Goal: Information Seeking & Learning: Check status

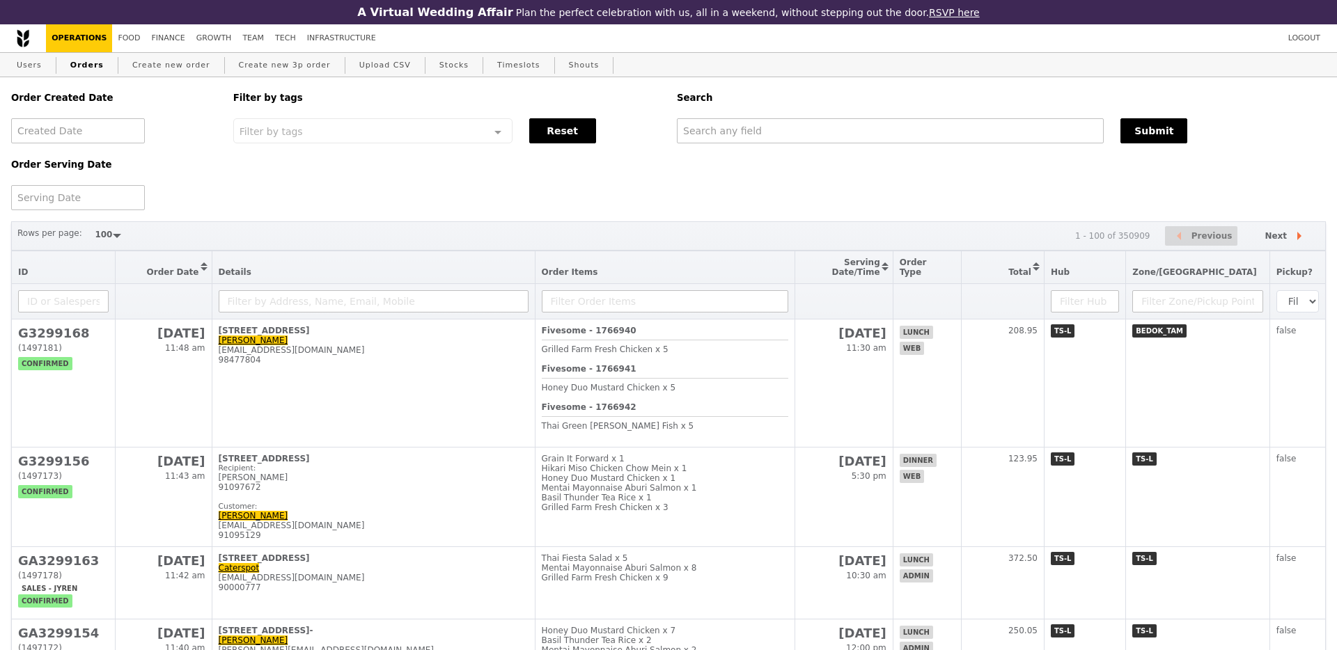
select select "100"
click at [700, 137] on input "text" at bounding box center [888, 130] width 426 height 25
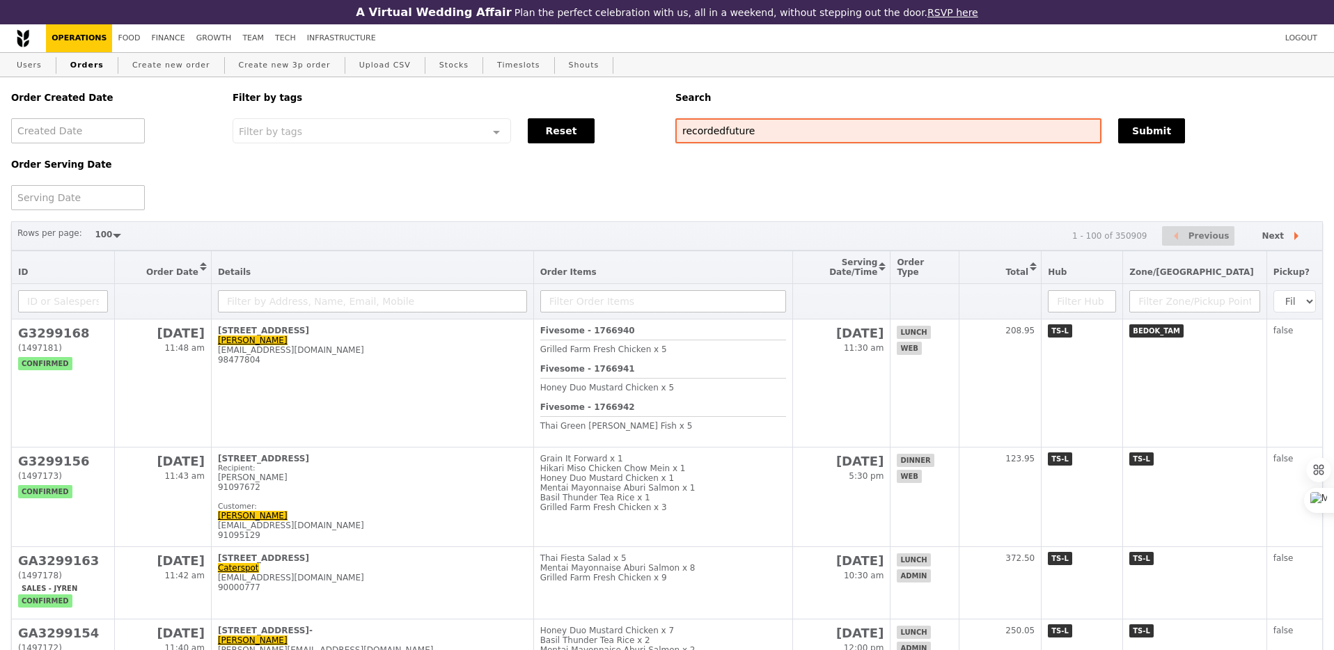
type input "recordedfuture"
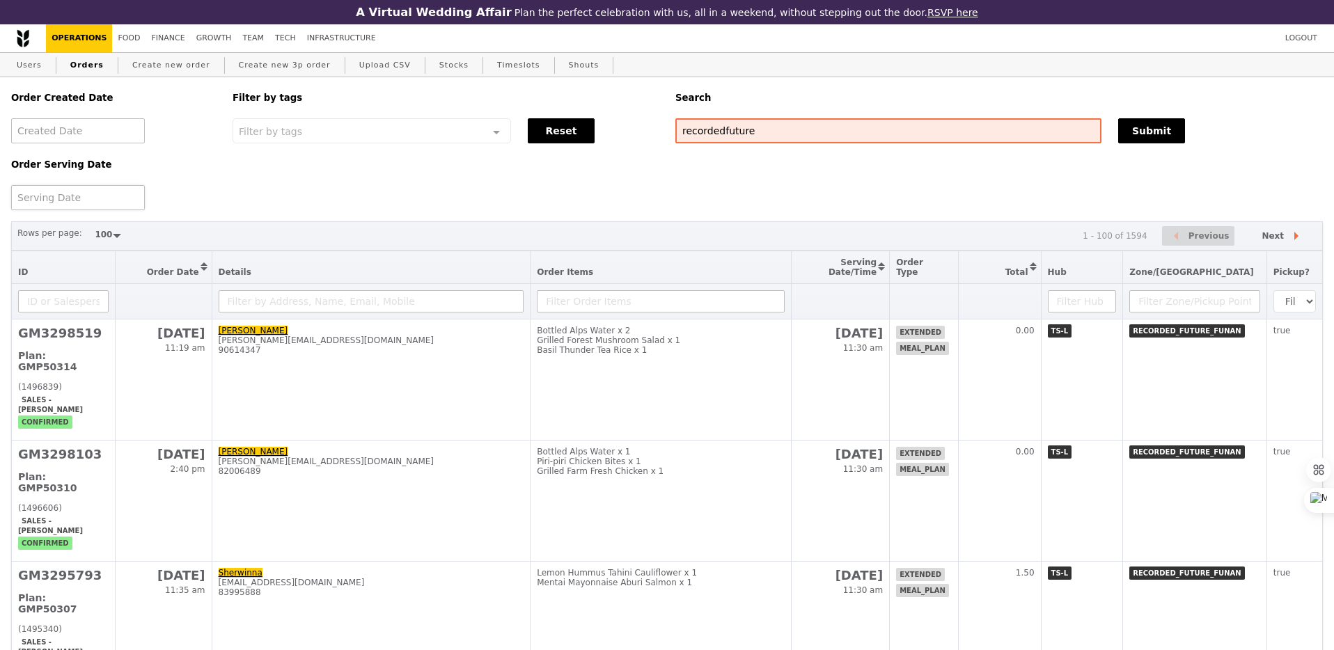
click at [113, 189] on div at bounding box center [78, 197] width 134 height 25
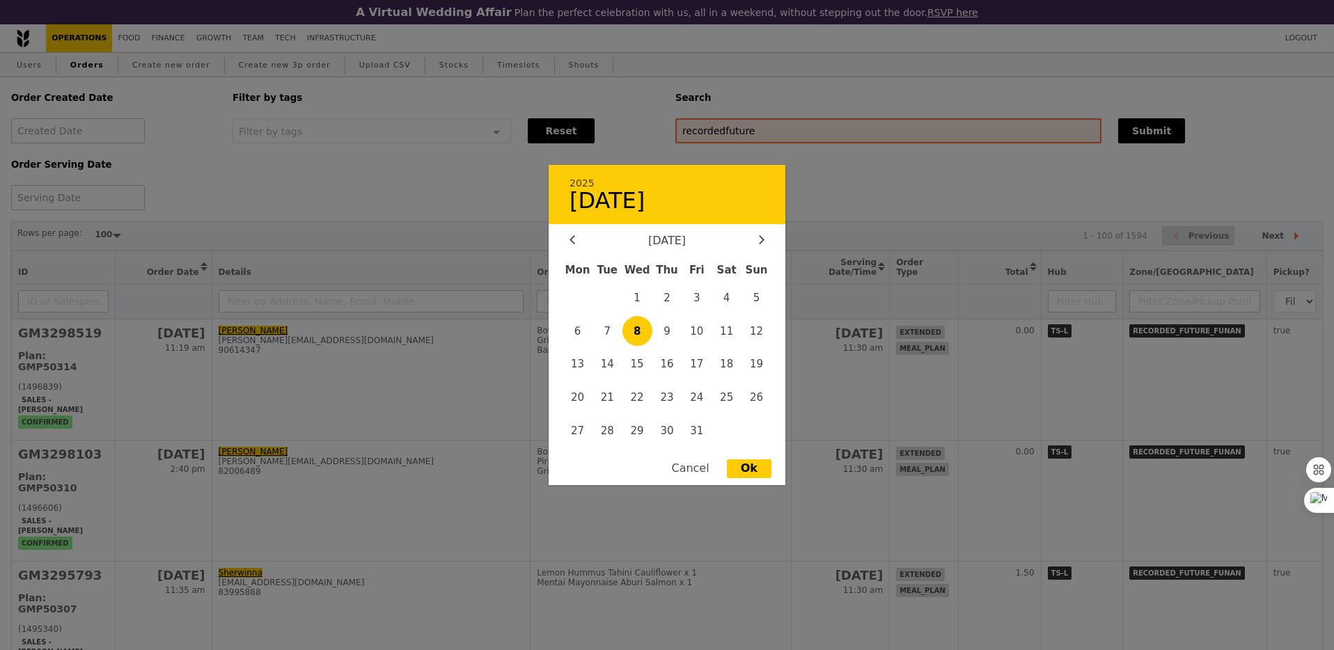
click at [634, 332] on span "8" at bounding box center [637, 331] width 30 height 30
type input "[DATE]"
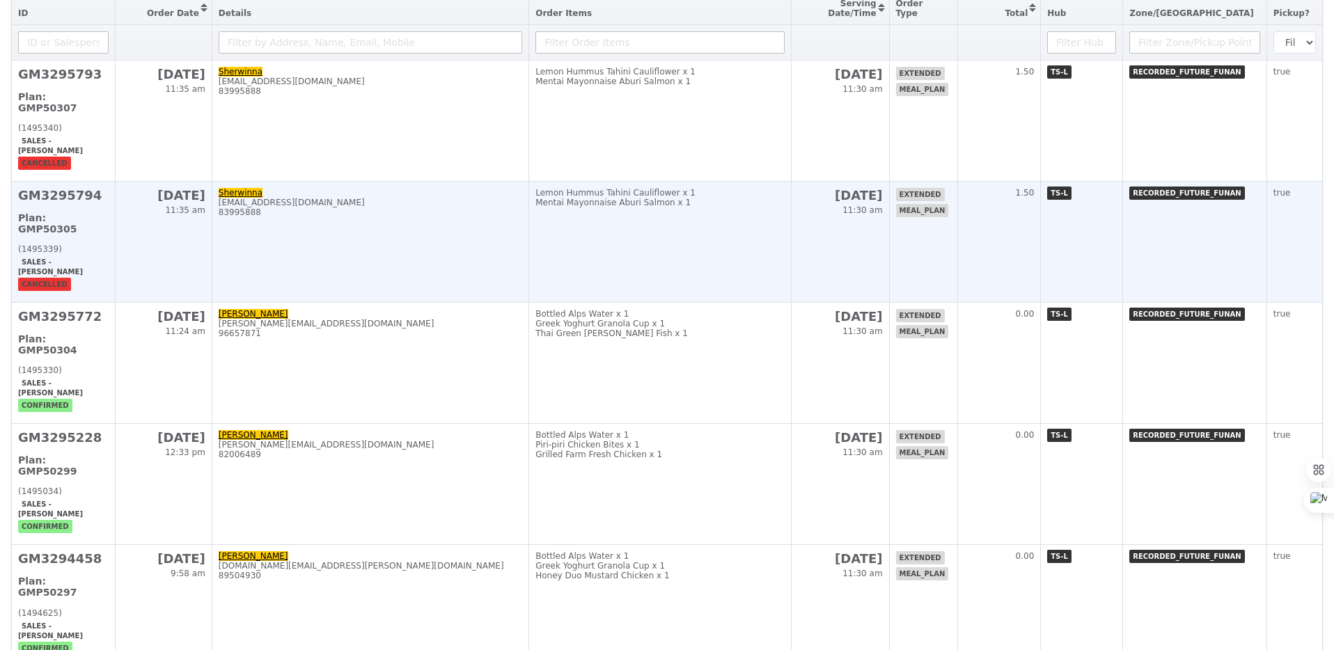
scroll to position [261, 0]
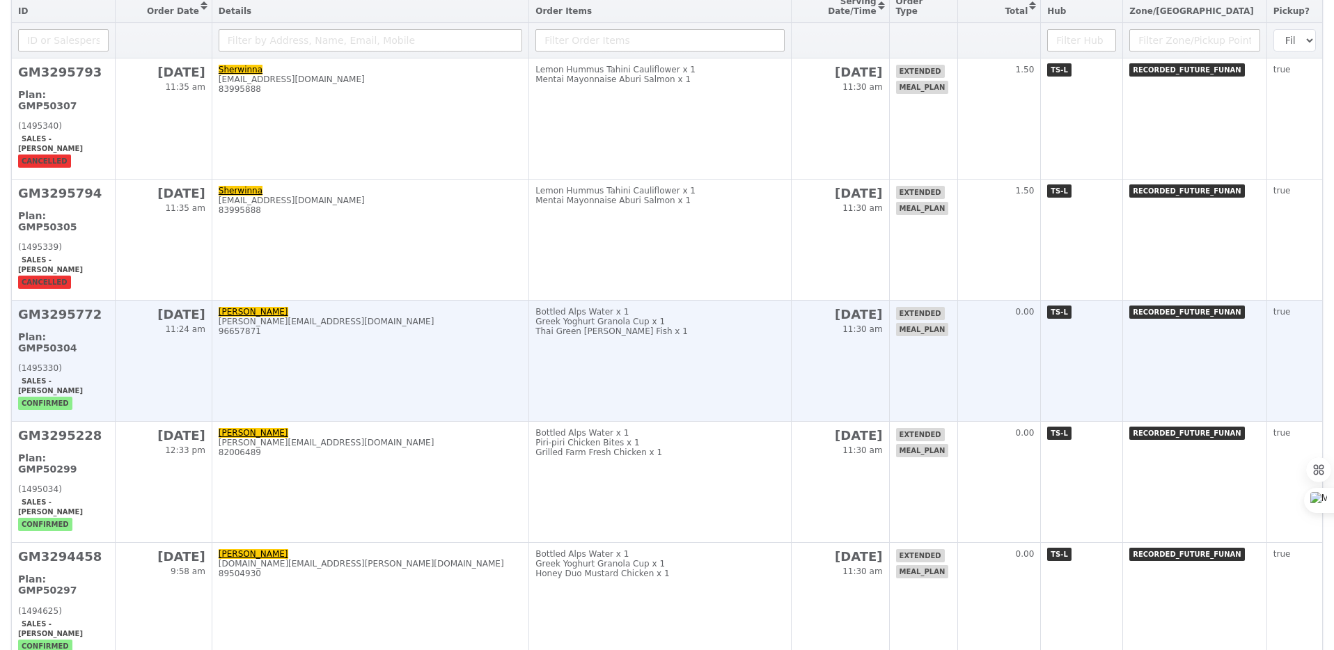
click at [641, 324] on td "Bottled Alps Water x 1 Greek Yoghurt Granola Cup x 1 Thai Green [PERSON_NAME] F…" at bounding box center [660, 361] width 262 height 121
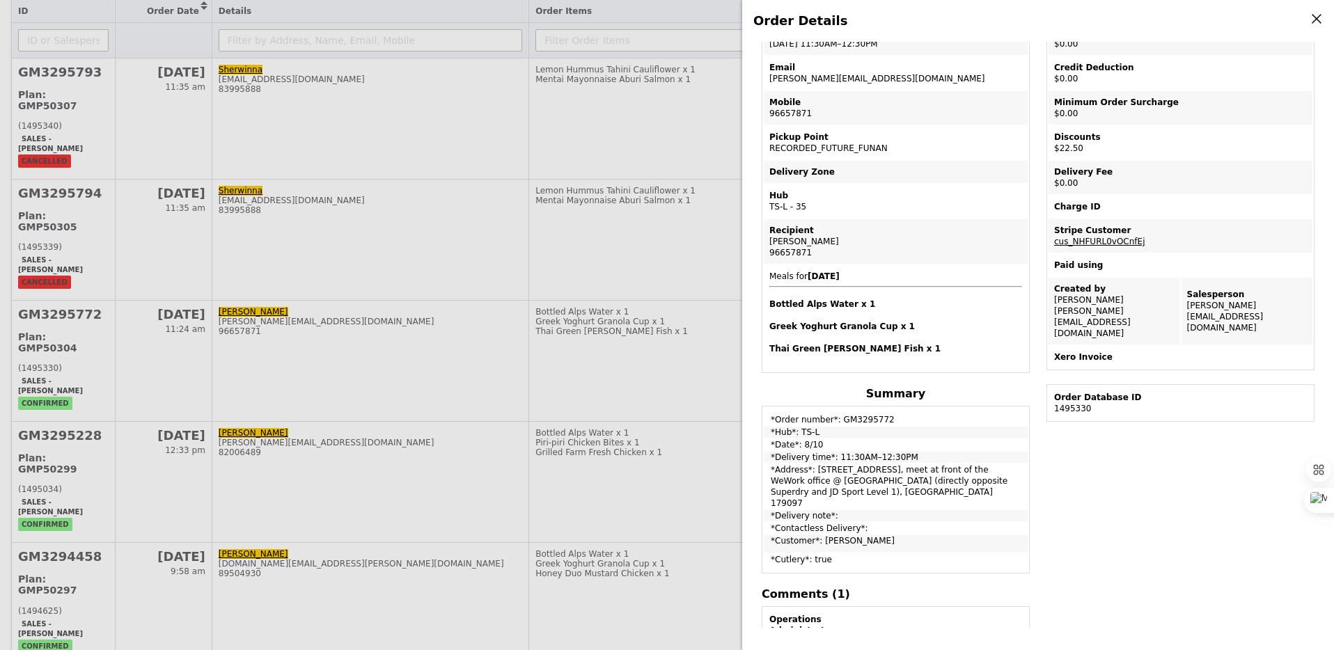
scroll to position [116, 0]
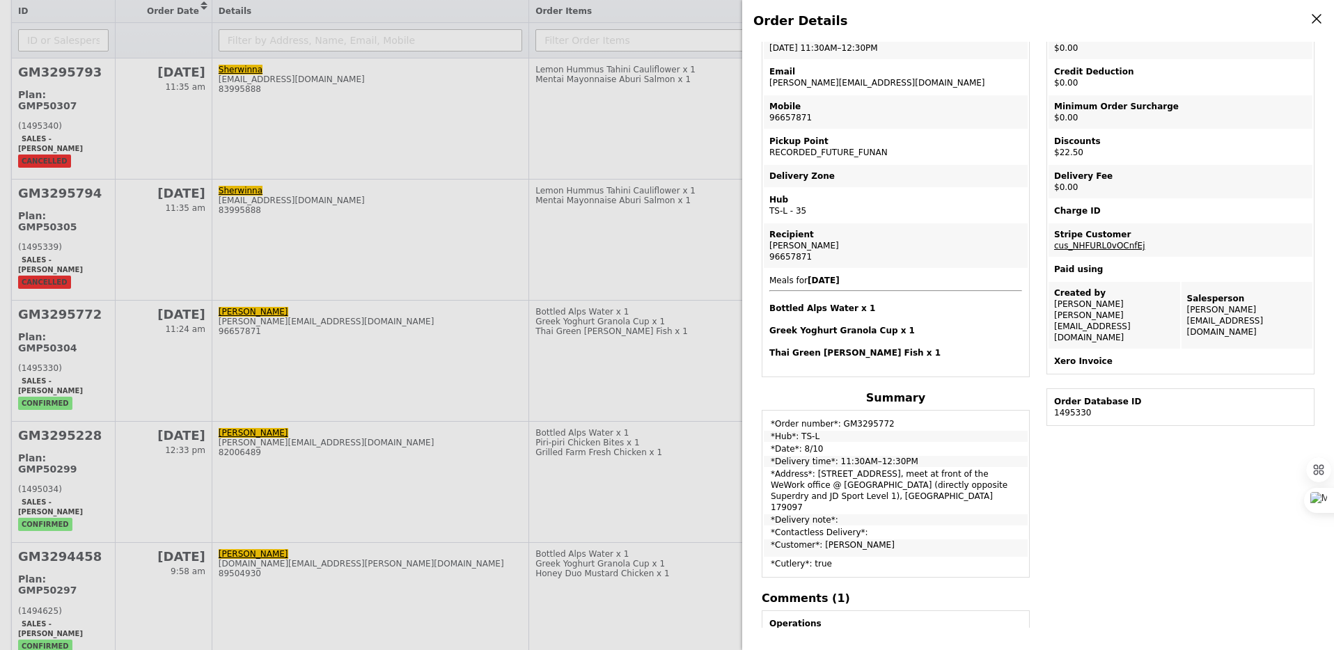
click at [528, 167] on div "Order Details Edit order Changelog Cancel Order ID GM3295772 – View receipt Ord…" at bounding box center [667, 325] width 1334 height 650
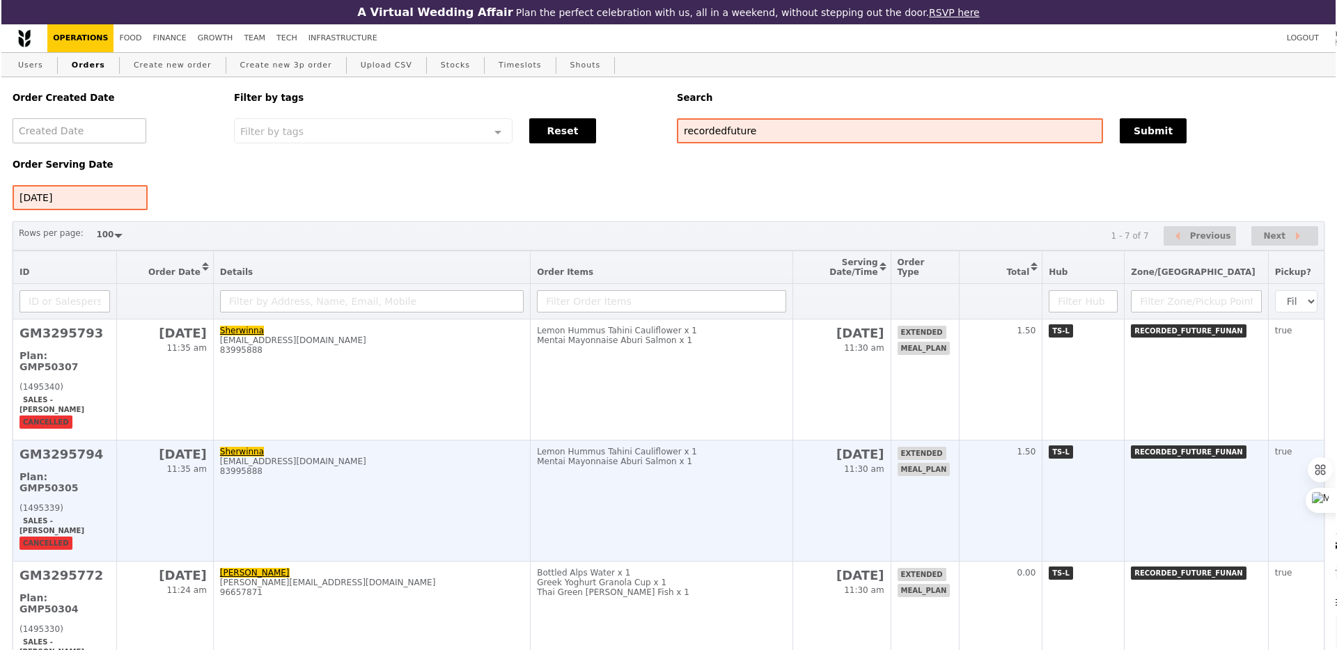
scroll to position [174, 0]
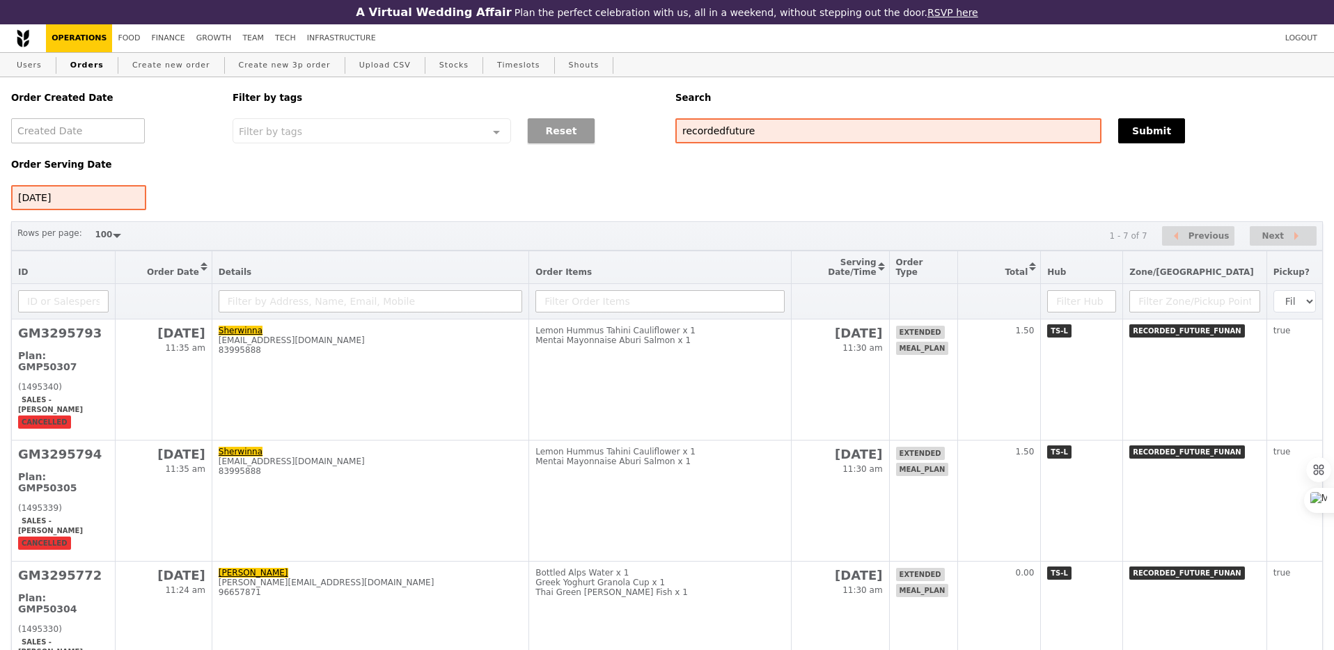
click at [574, 143] on button "Reset" at bounding box center [561, 130] width 67 height 25
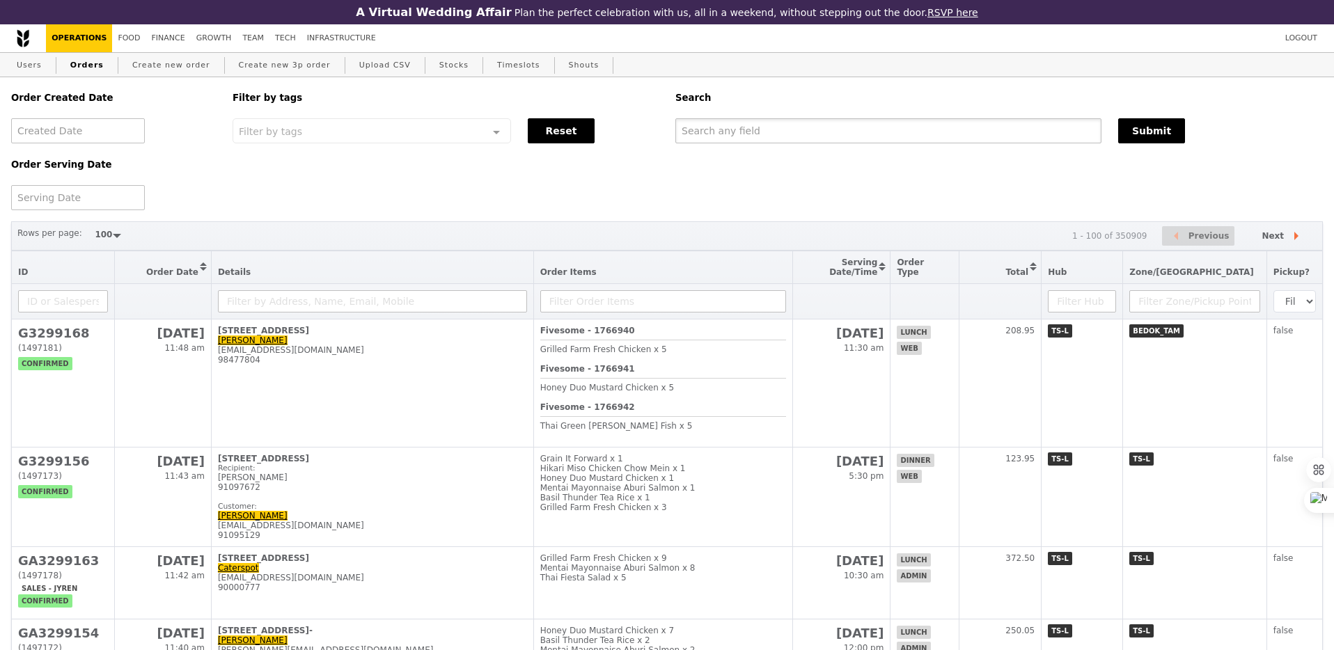
click at [745, 137] on input "text" at bounding box center [888, 130] width 426 height 25
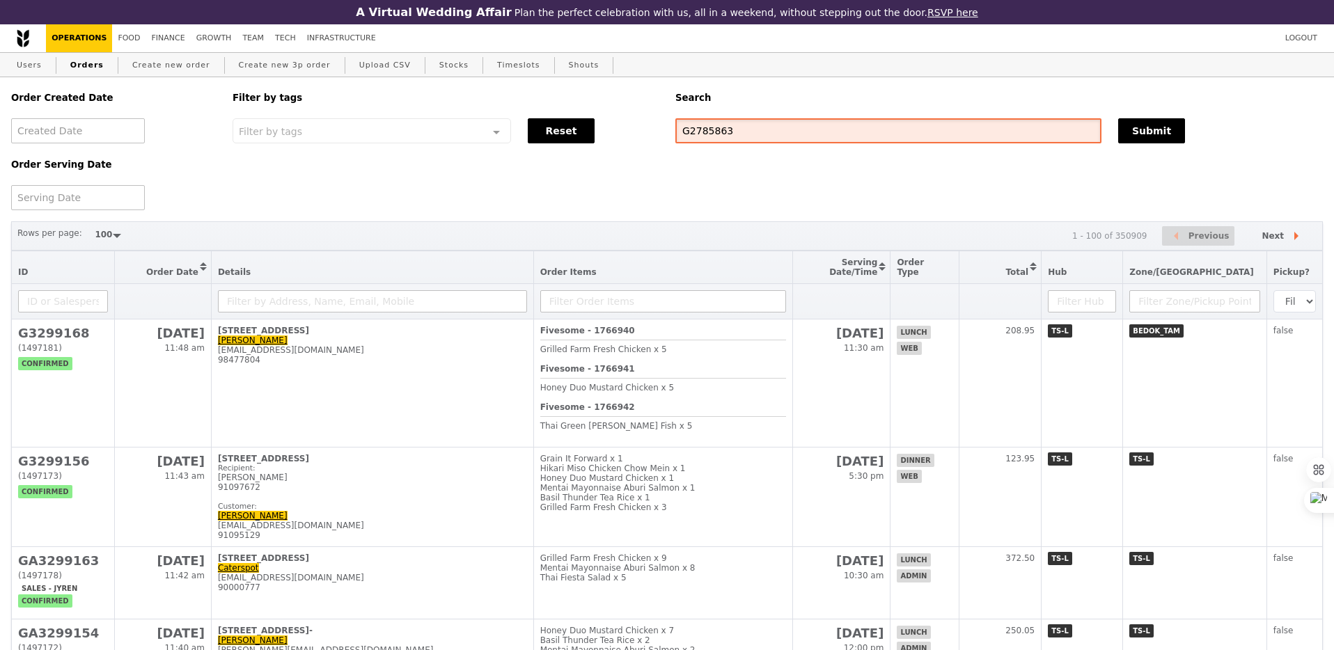
type input "G2785863"
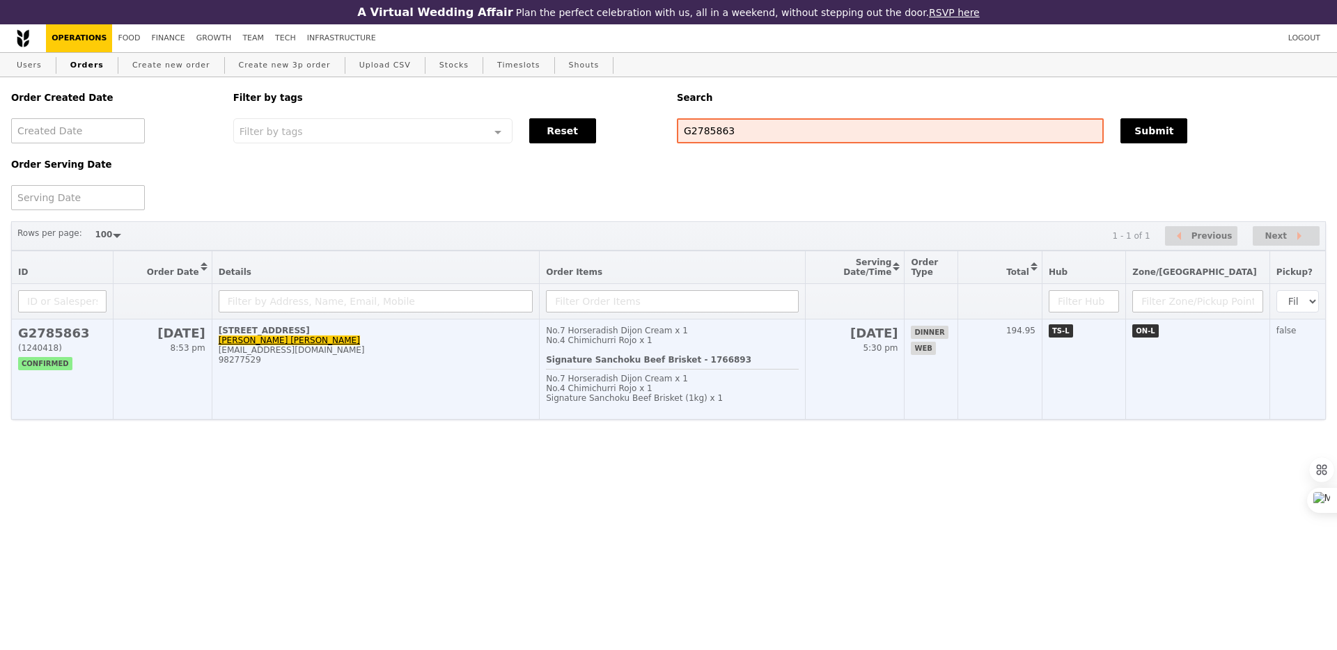
click at [783, 393] on div "No.4 Chimichurri Rojo x 1" at bounding box center [672, 389] width 253 height 10
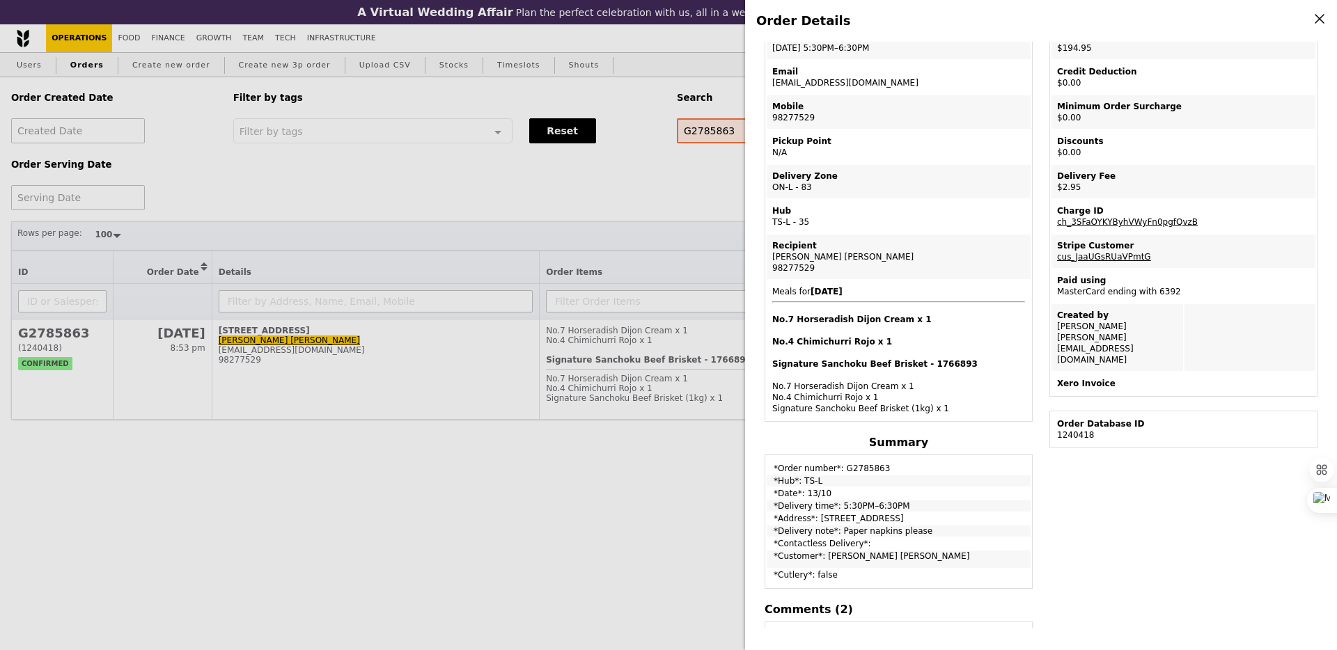
scroll to position [133, 0]
